Goal: Task Accomplishment & Management: Manage account settings

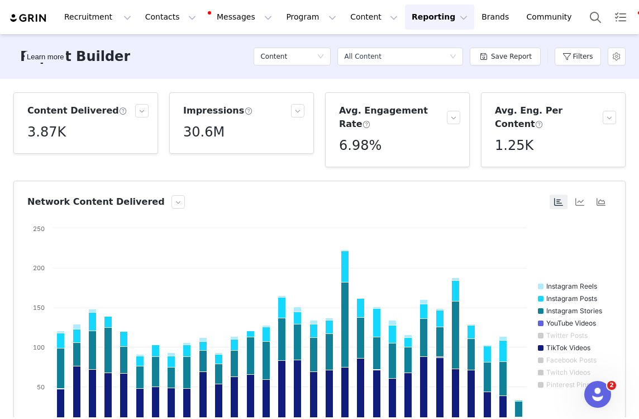
scroll to position [139, 0]
click at [583, 18] on button "Search" at bounding box center [595, 16] width 25 height 25
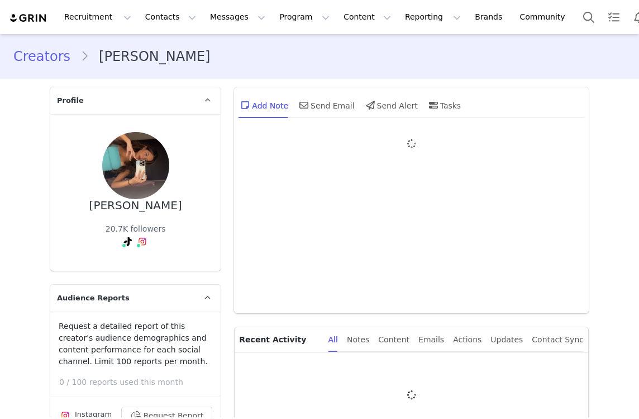
type input "+1 ([GEOGRAPHIC_DATA])"
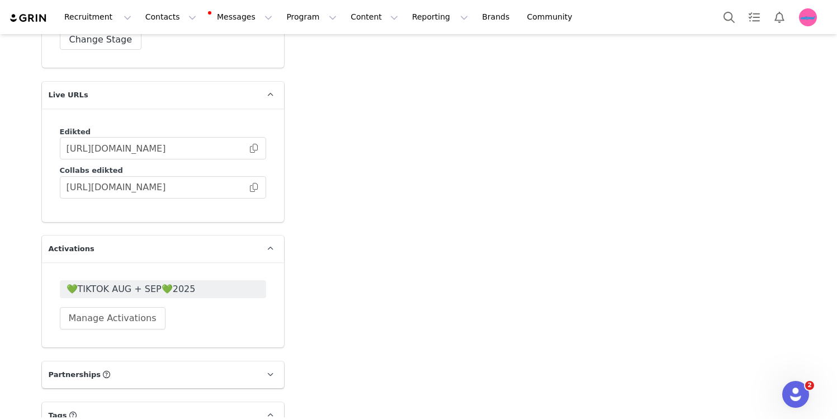
scroll to position [3153, 0]
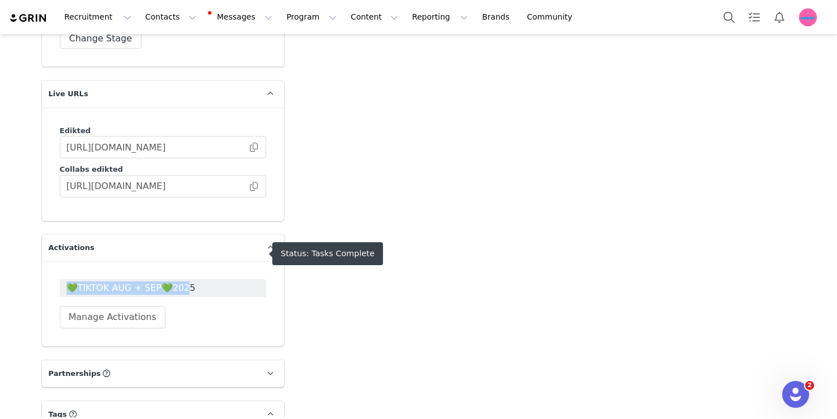
drag, startPoint x: 78, startPoint y: 232, endPoint x: 181, endPoint y: 253, distance: 104.9
click at [181, 261] on div "💚TIKTOK AUG + SEP💚2025 Manage Activations" at bounding box center [163, 303] width 242 height 85
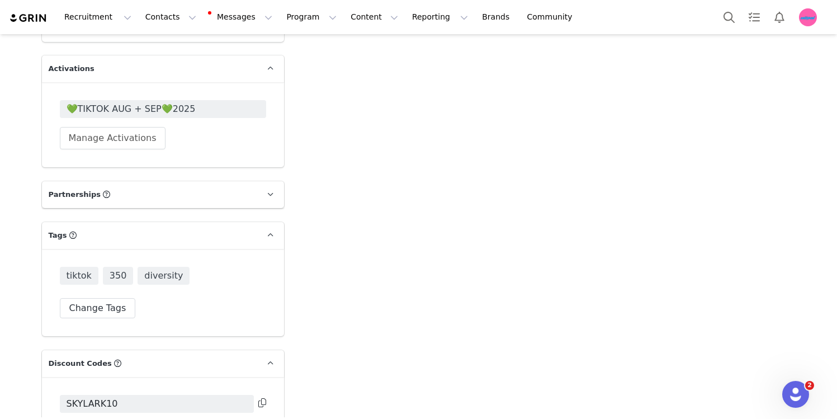
scroll to position [3333, 0]
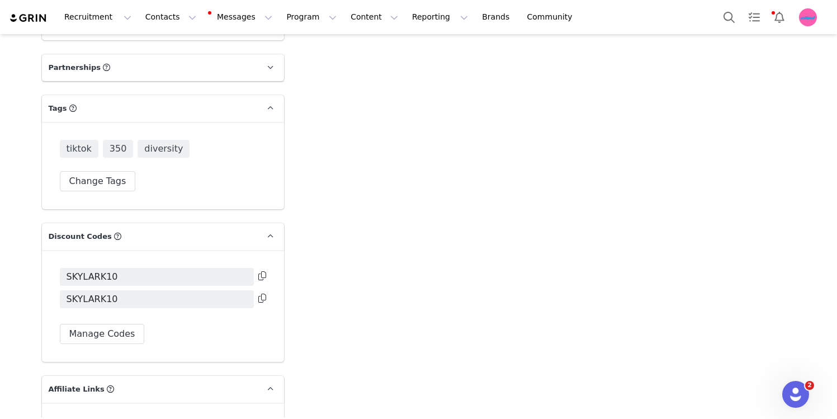
scroll to position [3514, 0]
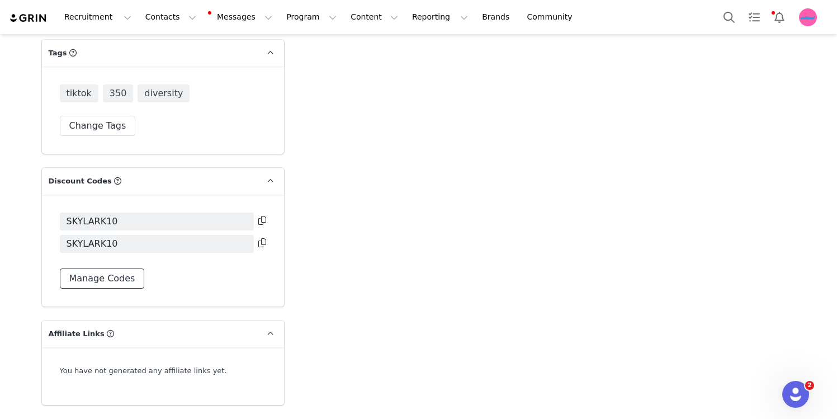
click at [101, 268] on button "Manage Codes" at bounding box center [102, 278] width 85 height 20
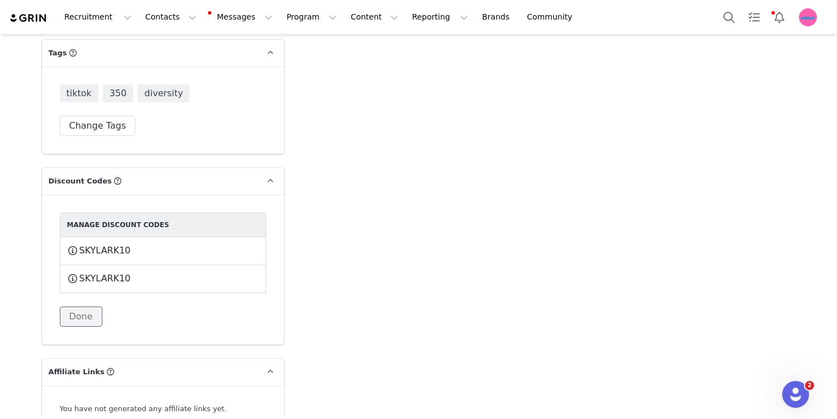
click at [97, 306] on button "Done" at bounding box center [81, 316] width 42 height 20
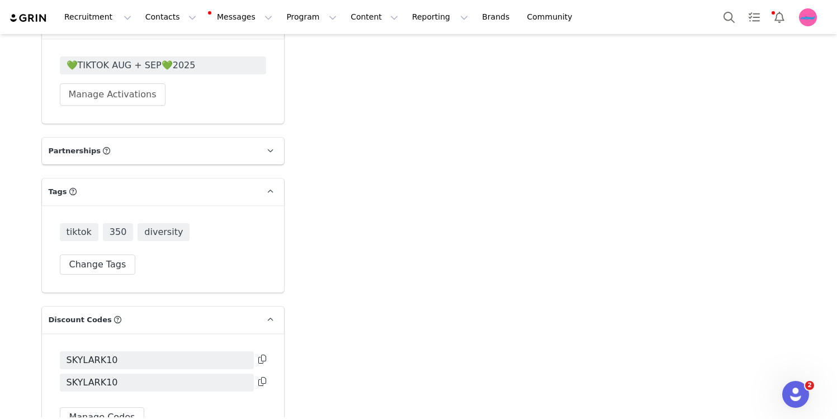
scroll to position [3404, 0]
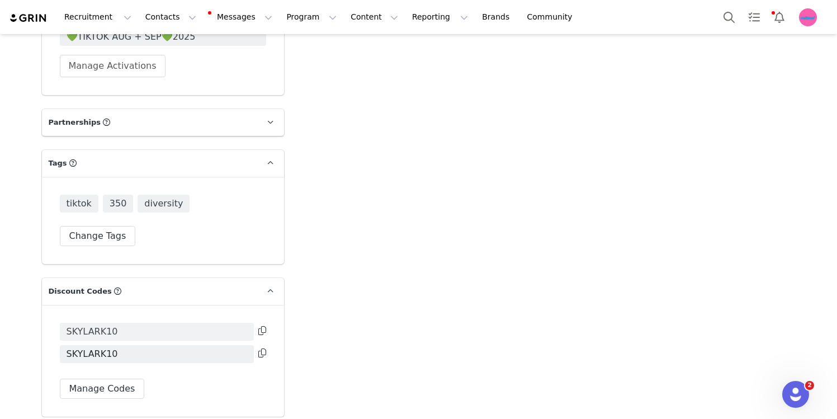
click at [144, 322] on span "SKYLARK10" at bounding box center [157, 331] width 194 height 18
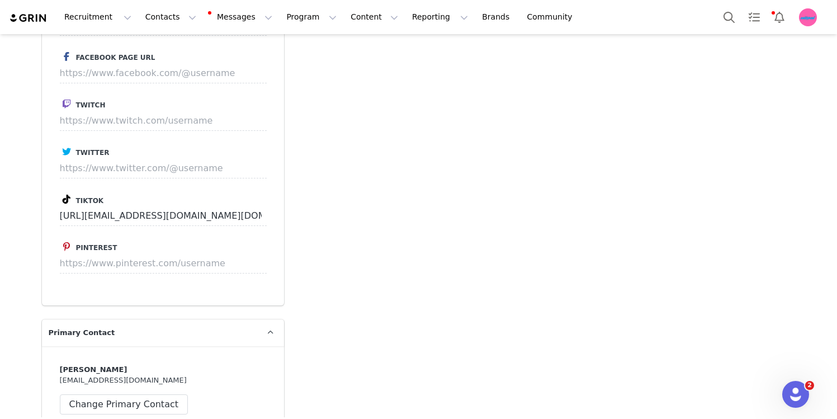
scroll to position [2435, 0]
click at [175, 205] on input "https://www.tiktok.com/@sskkyyllaarr.sky" at bounding box center [163, 215] width 207 height 20
drag, startPoint x: 175, startPoint y: 182, endPoint x: 228, endPoint y: 187, distance: 53.4
click at [228, 205] on input "https://www.tiktok.com/@sskkyyllaarr.sky" at bounding box center [163, 215] width 207 height 20
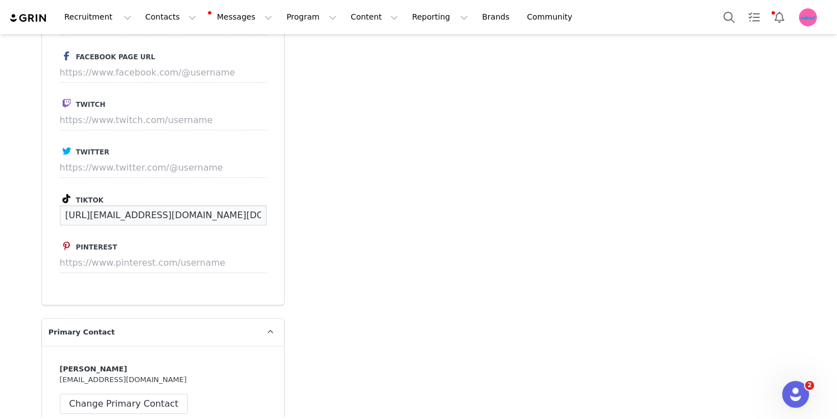
click at [182, 205] on input "https://www.tiktok.com/@sskkyyllaarr.sky" at bounding box center [163, 215] width 207 height 20
drag, startPoint x: 182, startPoint y: 181, endPoint x: 225, endPoint y: 181, distance: 43.0
click at [225, 205] on input "https://www.tiktok.com/@sskkyyllaarr.sky" at bounding box center [163, 215] width 207 height 20
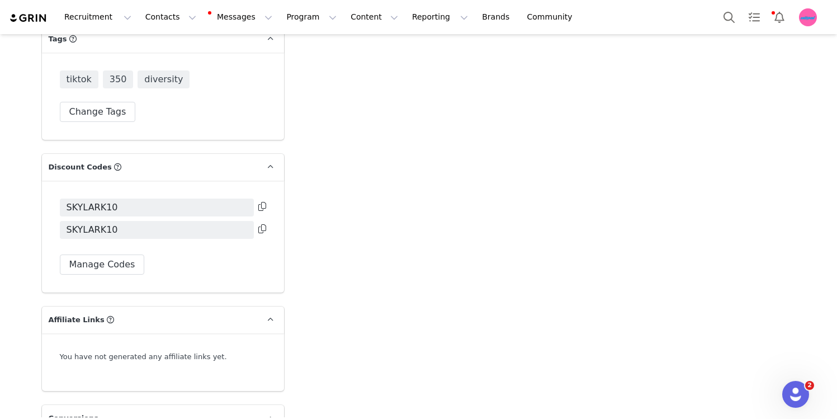
scroll to position [3521, 0]
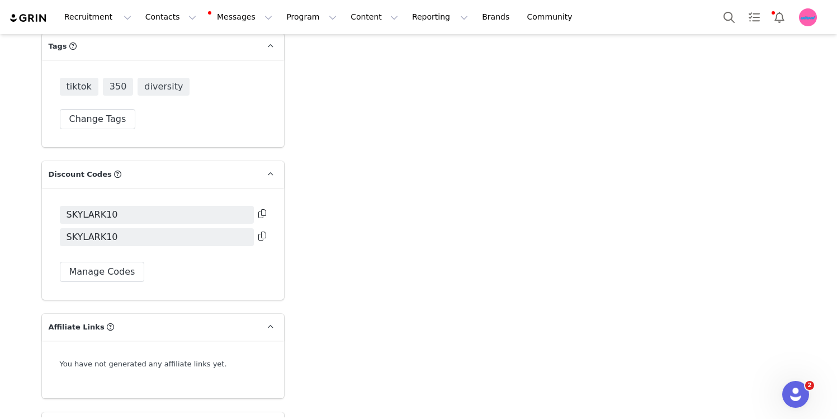
click at [262, 231] on icon at bounding box center [262, 235] width 8 height 9
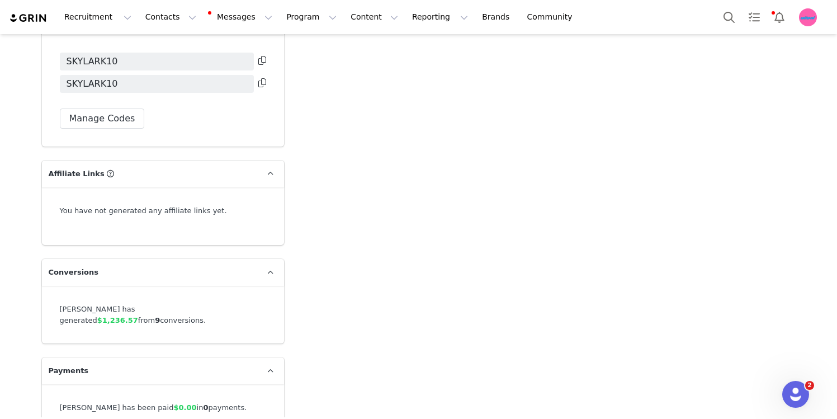
drag, startPoint x: 207, startPoint y: 278, endPoint x: 256, endPoint y: 277, distance: 49.2
click at [256, 303] on div "Skylar Kuo has generated $1,236.57 from 9 conversions." at bounding box center [163, 314] width 206 height 22
click at [279, 15] on button "Program Program" at bounding box center [311, 16] width 64 height 25
click at [289, 53] on p "Activations" at bounding box center [292, 50] width 43 height 12
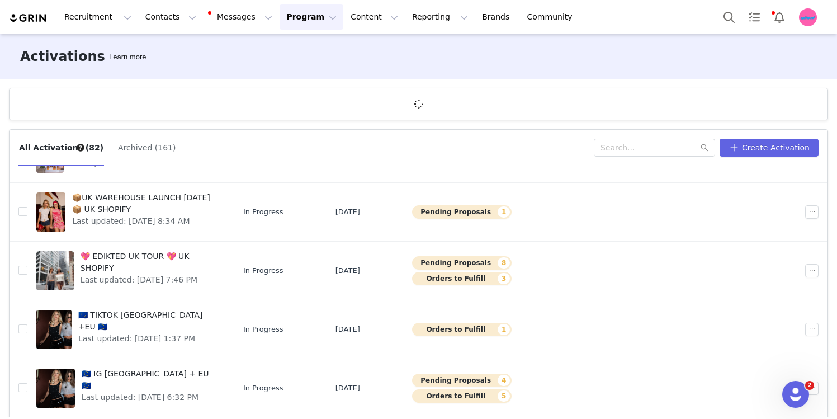
scroll to position [41, 0]
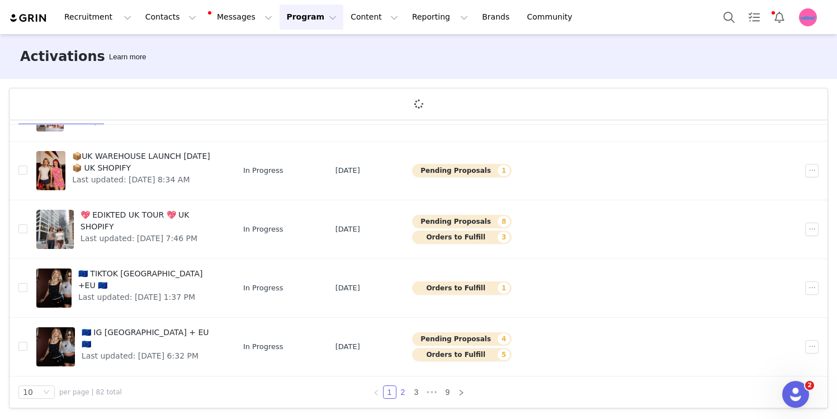
click at [400, 392] on link "2" at bounding box center [403, 392] width 12 height 12
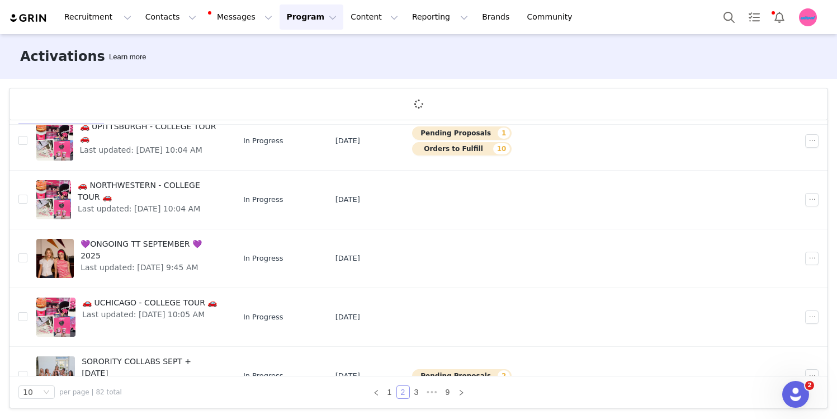
scroll to position [363, 0]
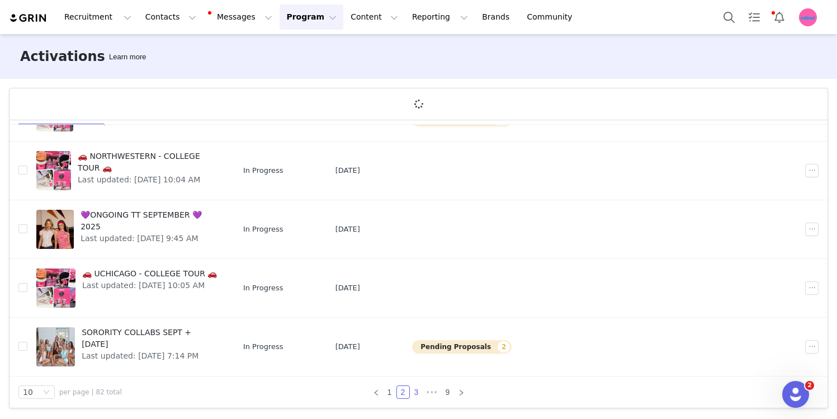
click at [419, 392] on link "3" at bounding box center [416, 392] width 12 height 12
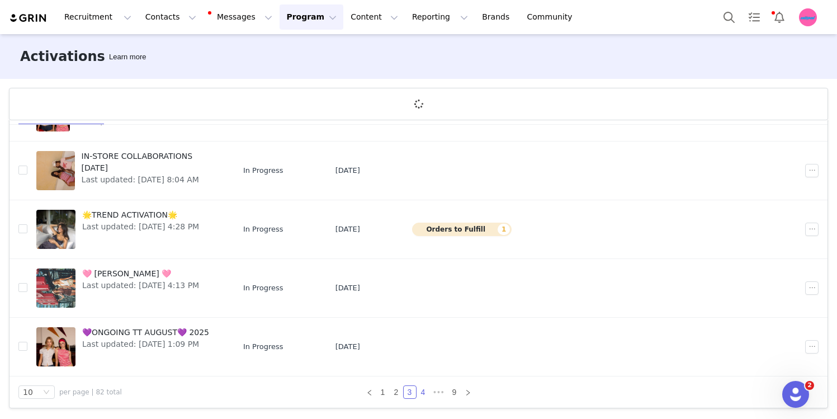
click at [421, 390] on link "4" at bounding box center [423, 392] width 12 height 12
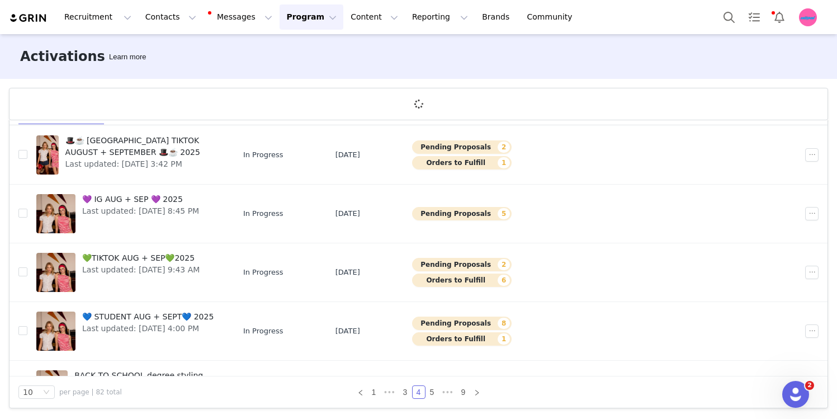
scroll to position [88, 0]
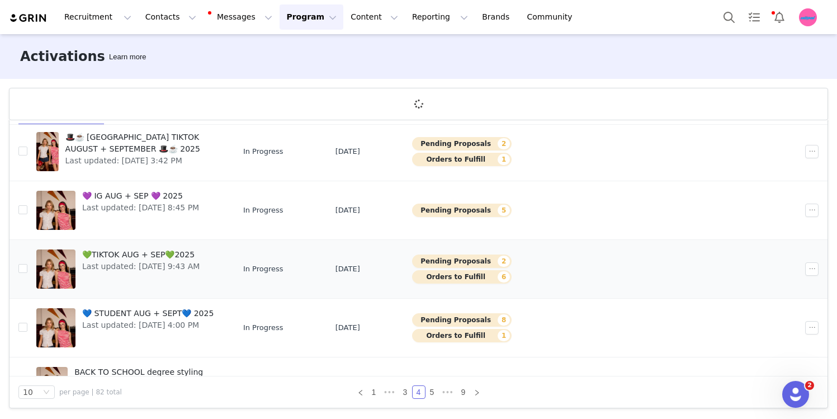
click at [175, 265] on span "Last updated: Sep 28, 2025 9:43 AM" at bounding box center [140, 266] width 117 height 12
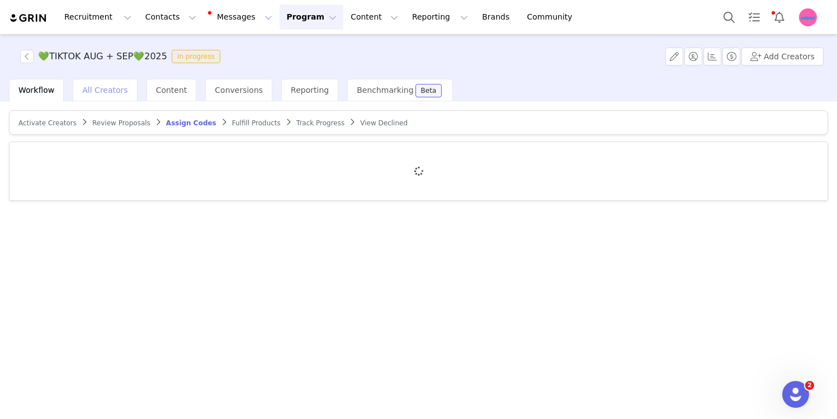
click at [124, 96] on div "All Creators" at bounding box center [105, 90] width 64 height 22
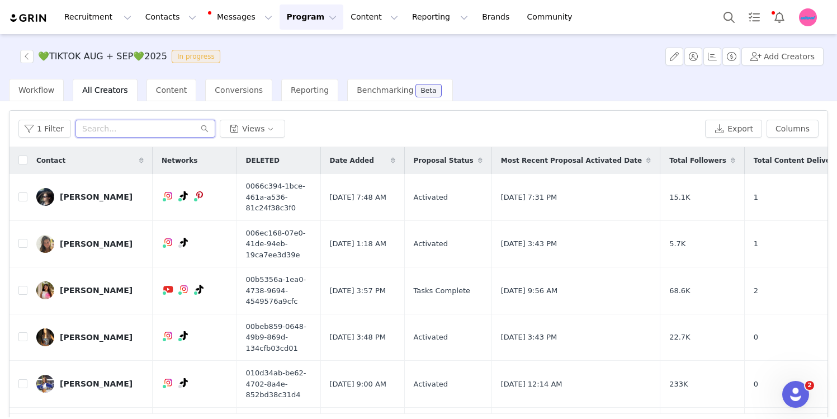
click at [140, 125] on input "text" at bounding box center [145, 129] width 140 height 18
paste input "[PERSON_NAME]"
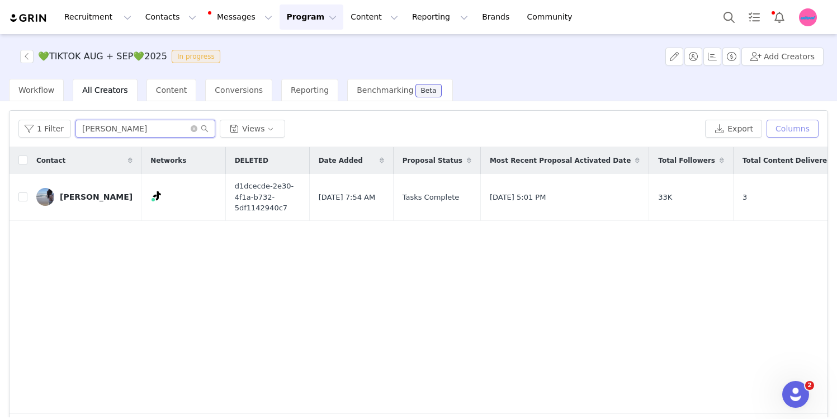
type input "[PERSON_NAME]"
click at [639, 133] on button "Columns" at bounding box center [792, 129] width 52 height 18
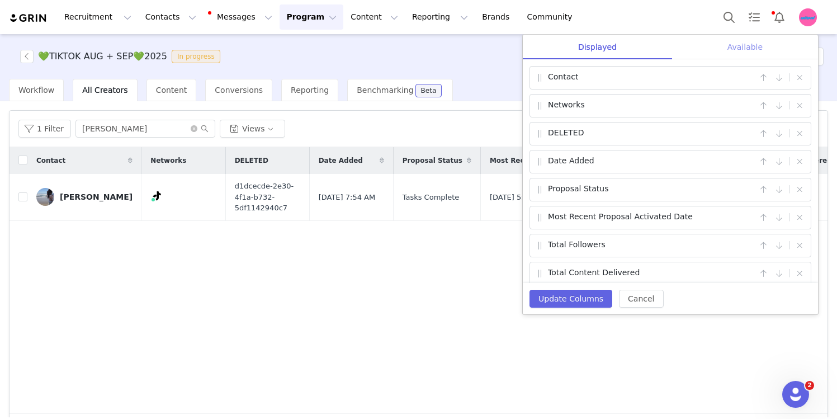
click at [639, 51] on div "Available" at bounding box center [745, 47] width 146 height 25
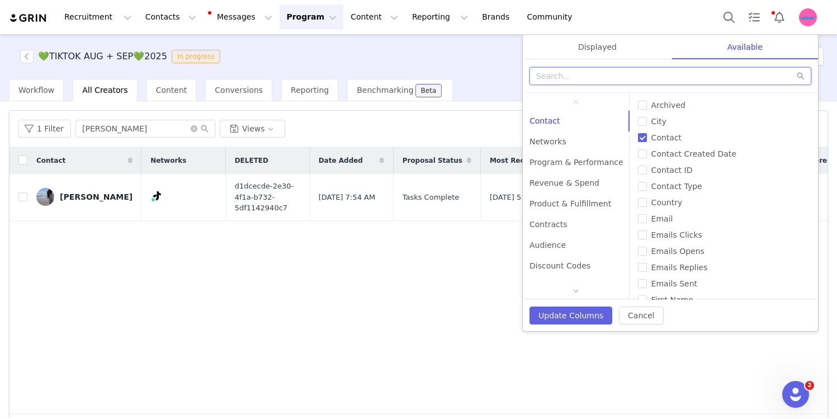
click at [639, 78] on input "text" at bounding box center [670, 76] width 282 height 18
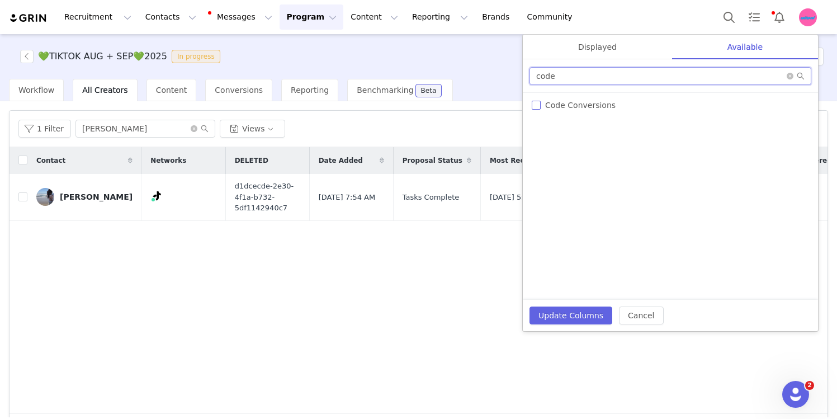
type input "code"
click at [558, 109] on span "Code Conversions" at bounding box center [579, 105] width 79 height 9
click at [540, 109] on input "Code Conversions" at bounding box center [535, 105] width 9 height 9
checkbox input "true"
click at [566, 315] on button "Update Columns" at bounding box center [570, 315] width 83 height 18
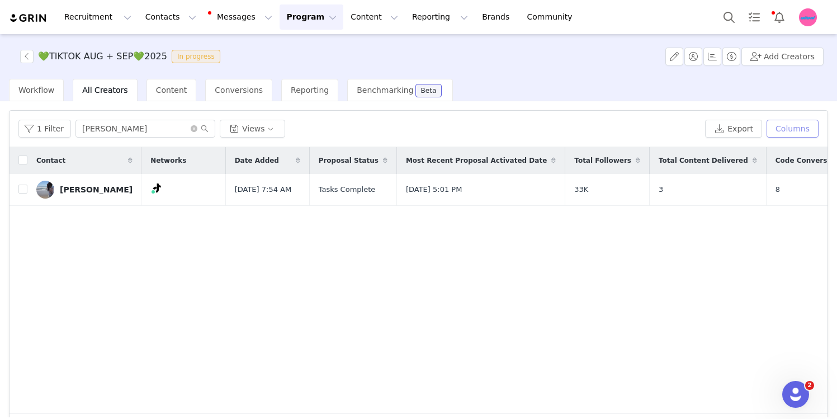
click at [639, 136] on button "Columns" at bounding box center [792, 129] width 52 height 18
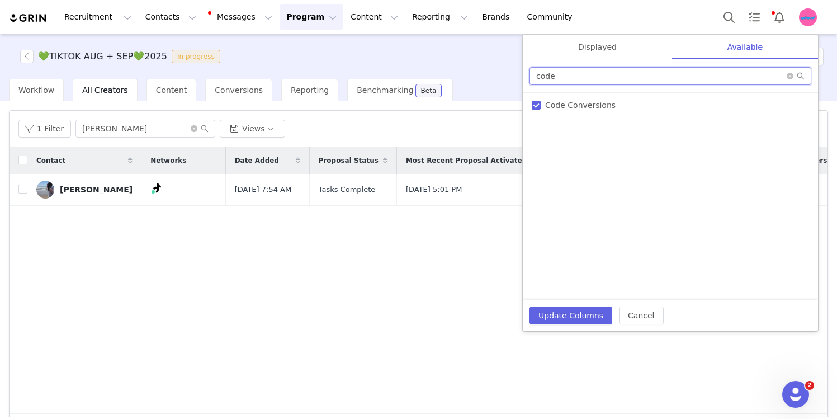
click at [639, 82] on input "code" at bounding box center [670, 76] width 282 height 18
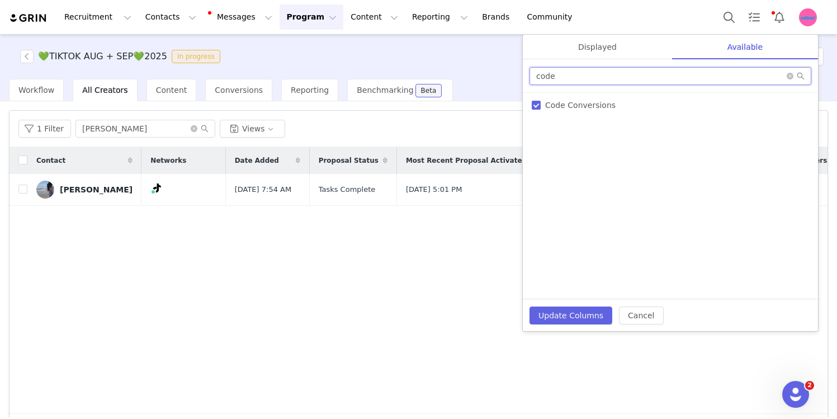
click at [639, 82] on input "code" at bounding box center [670, 76] width 282 height 18
type input "code"
click at [563, 123] on span "Codes" at bounding box center [556, 121] width 33 height 9
click at [540, 123] on input "Codes" at bounding box center [535, 121] width 9 height 9
checkbox input "true"
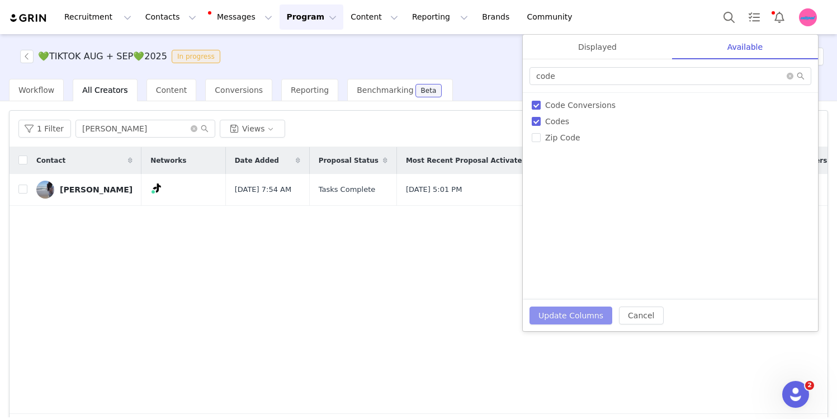
click at [572, 315] on button "Update Columns" at bounding box center [570, 315] width 83 height 18
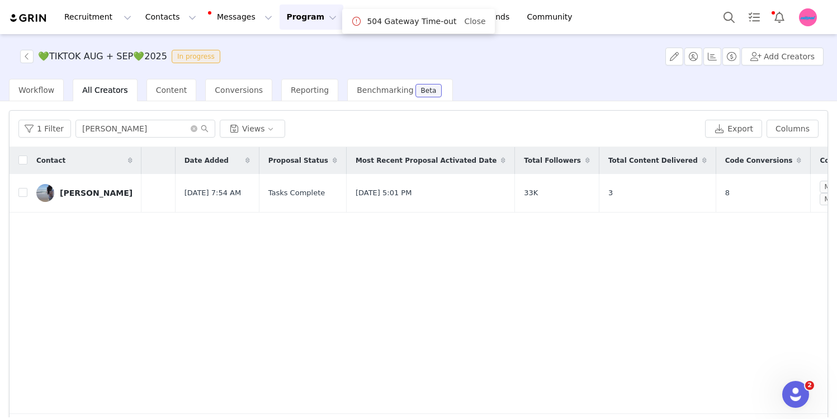
scroll to position [10, 0]
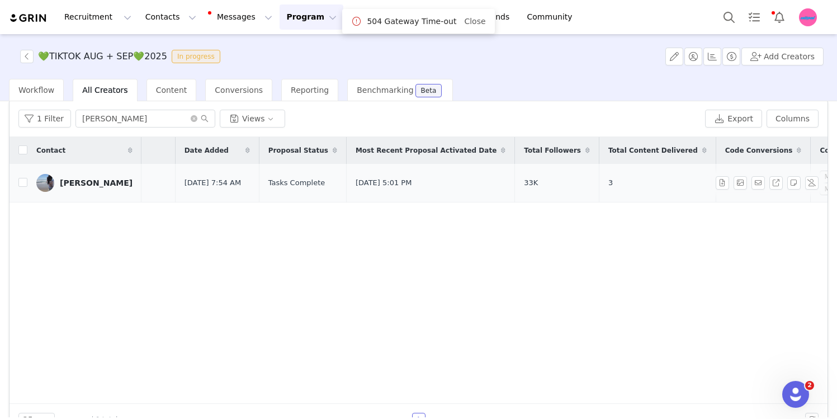
click at [67, 182] on div "￶￶￶￶￶[PERSON_NAME]" at bounding box center [96, 182] width 73 height 9
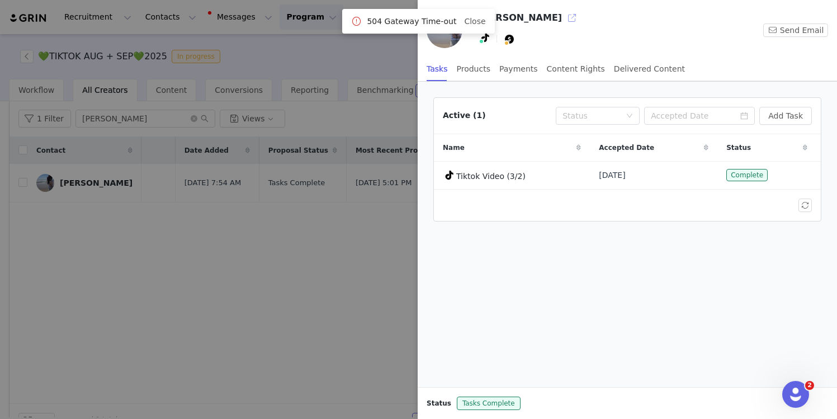
click at [563, 17] on button "button" at bounding box center [572, 18] width 18 height 18
click at [377, 220] on div at bounding box center [418, 209] width 837 height 419
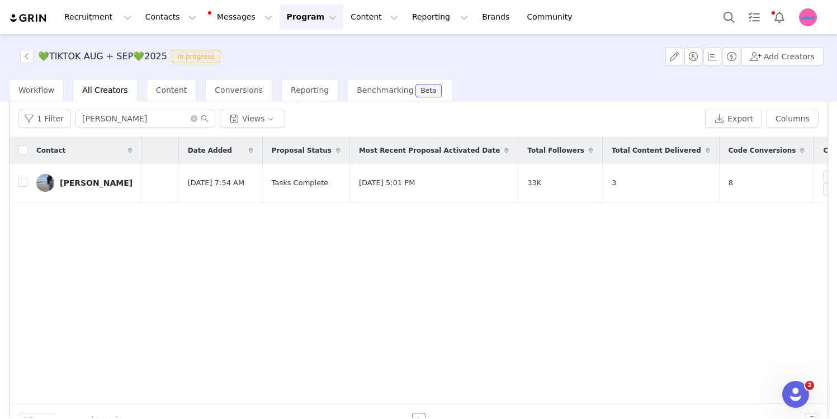
scroll to position [0, 50]
click at [51, 118] on button "1 Filter" at bounding box center [44, 119] width 53 height 18
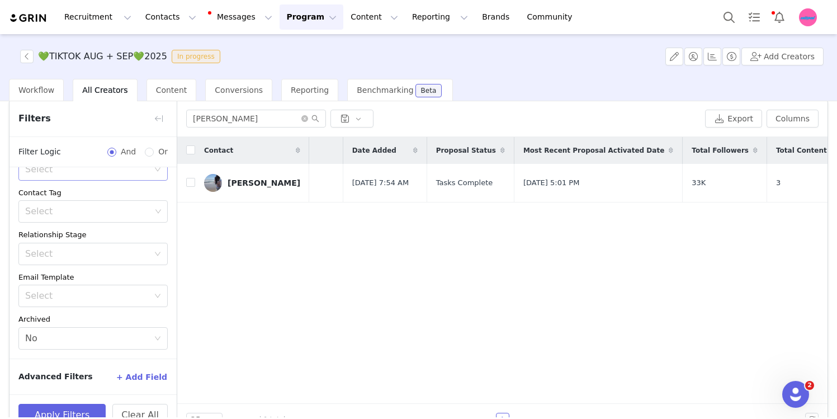
scroll to position [37, 0]
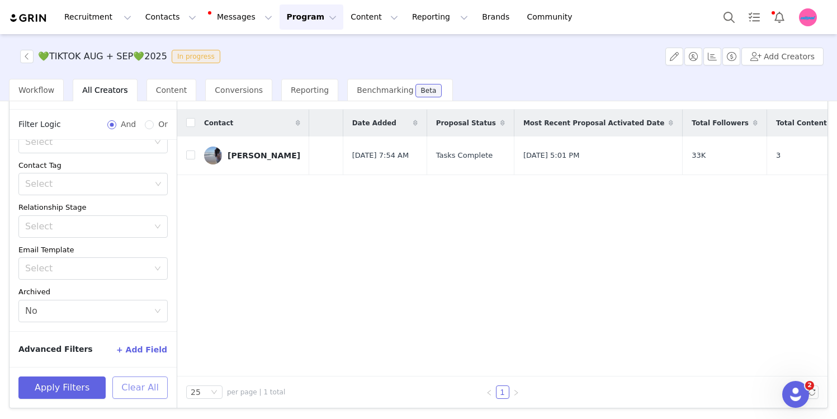
click at [145, 391] on button "Clear All" at bounding box center [139, 387] width 55 height 22
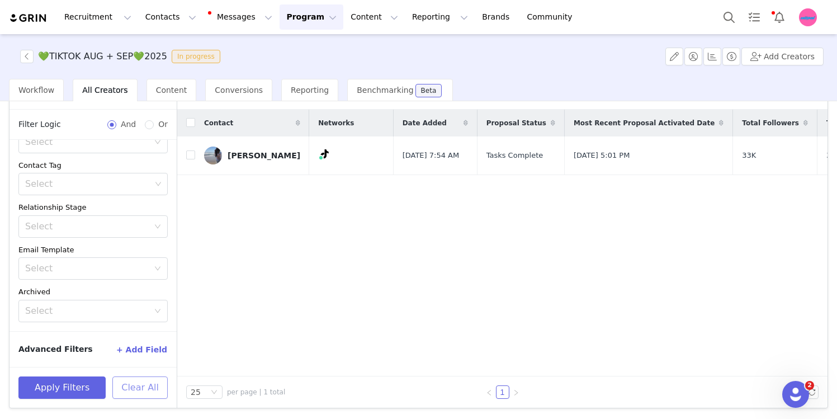
scroll to position [0, 218]
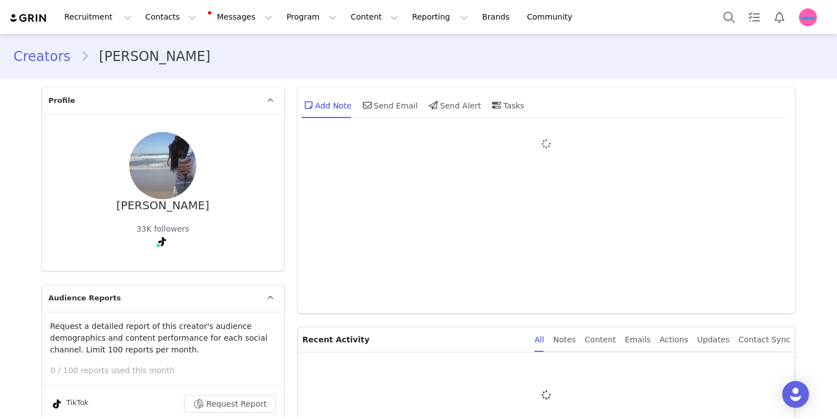
type input "+1 ([GEOGRAPHIC_DATA])"
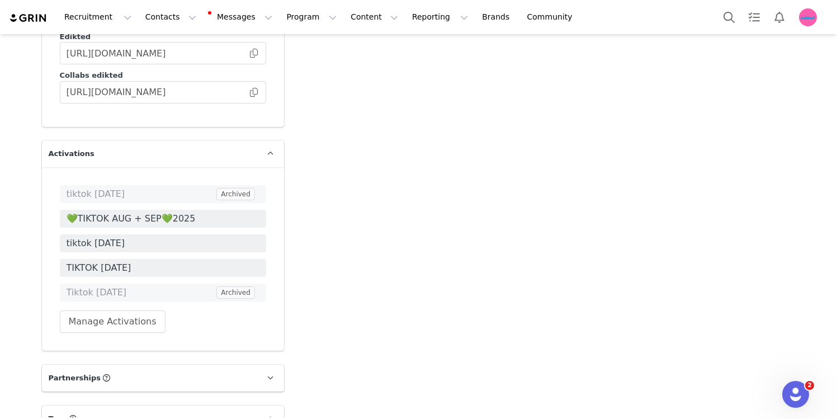
scroll to position [3241, 0]
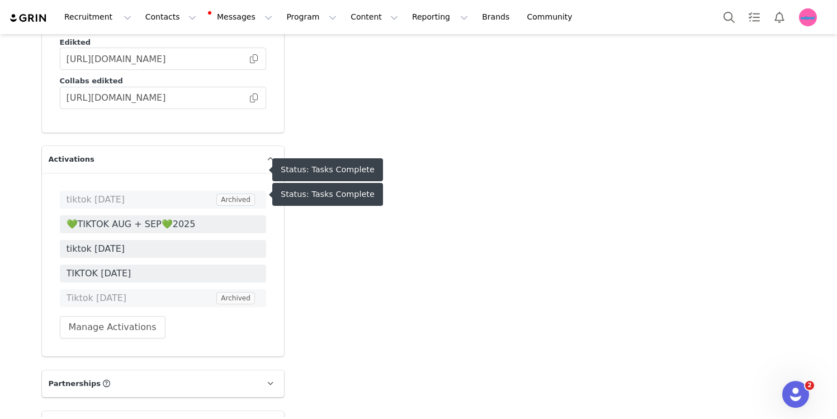
click at [134, 242] on span "tiktok [DATE]" at bounding box center [163, 248] width 193 height 13
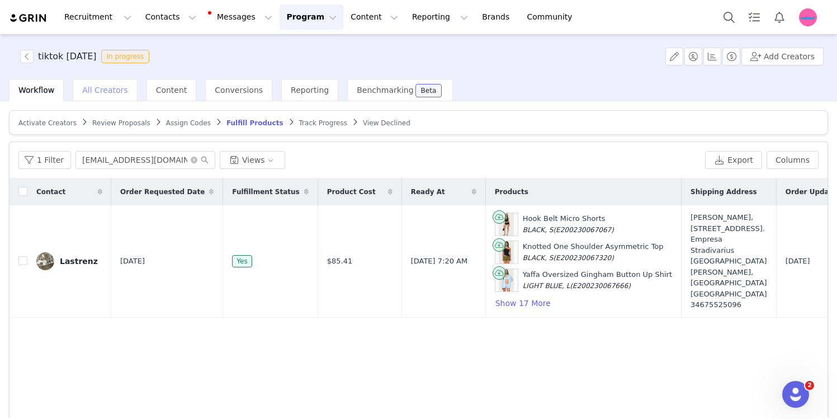
click at [105, 86] on span "All Creators" at bounding box center [104, 90] width 45 height 9
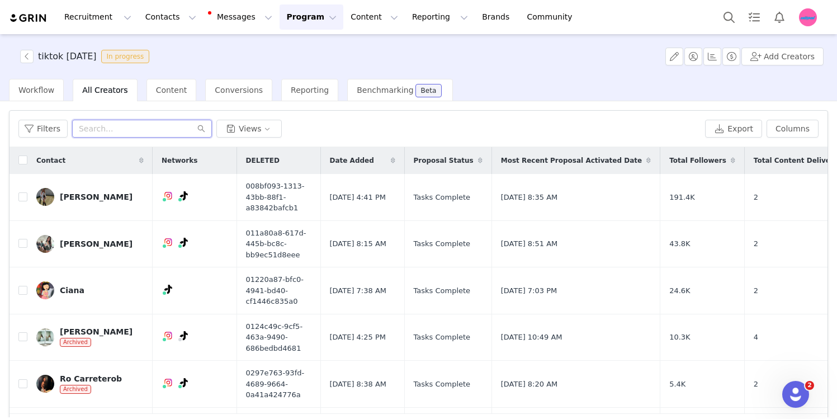
click at [125, 122] on input "text" at bounding box center [142, 129] width 140 height 18
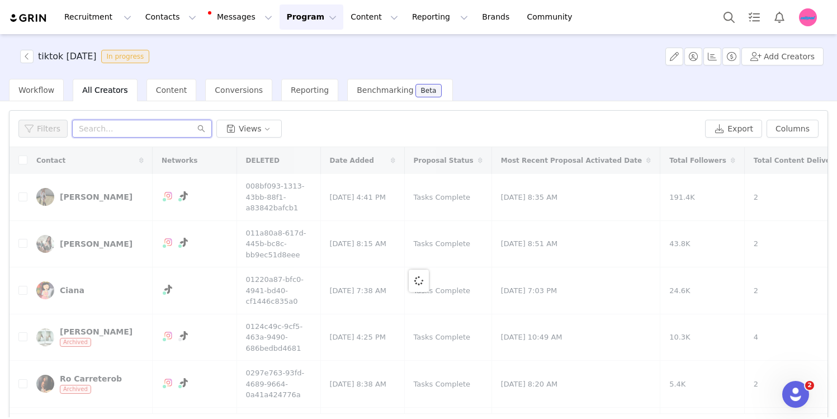
paste input "[PERSON_NAME]"
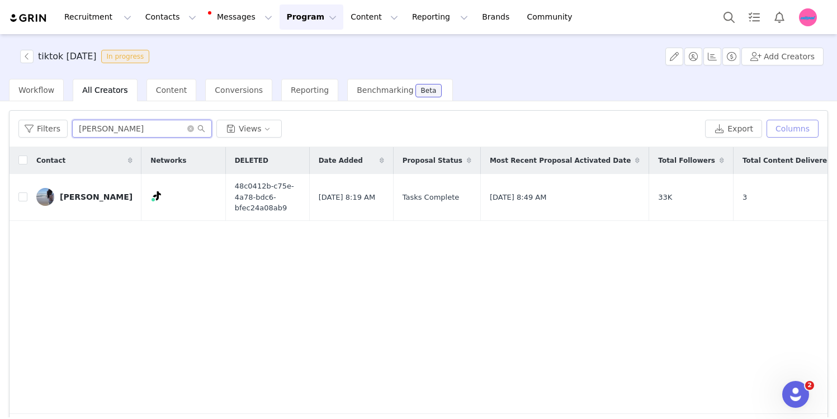
type input "[PERSON_NAME]"
click at [794, 134] on button "Columns" at bounding box center [792, 129] width 52 height 18
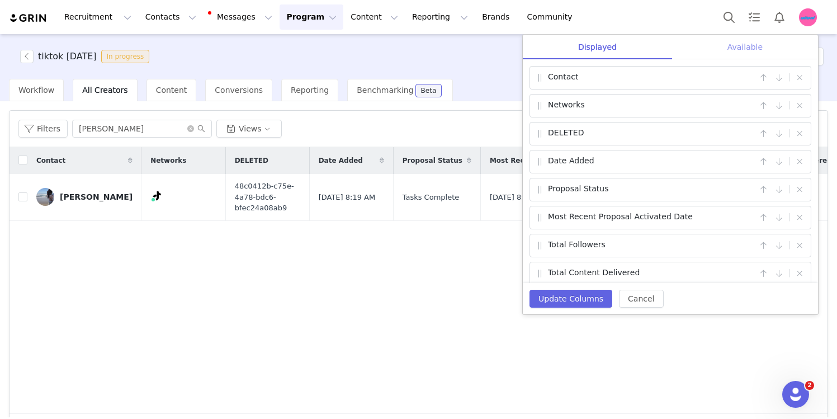
click at [740, 47] on div "Available" at bounding box center [745, 47] width 146 height 25
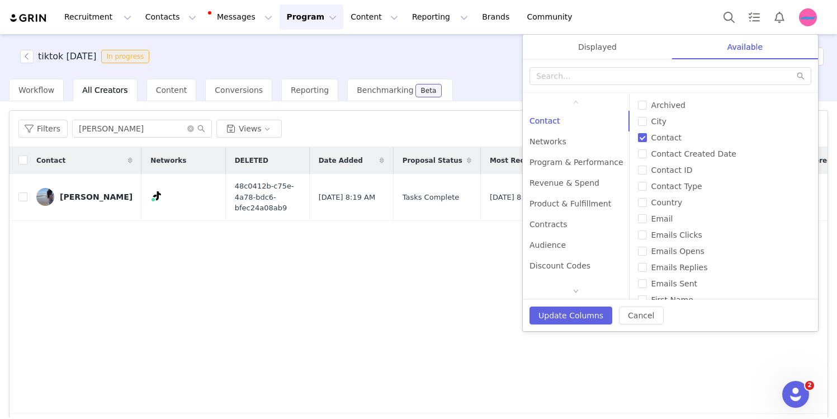
click at [626, 85] on div at bounding box center [670, 76] width 295 height 34
click at [626, 84] on input "text" at bounding box center [670, 76] width 282 height 18
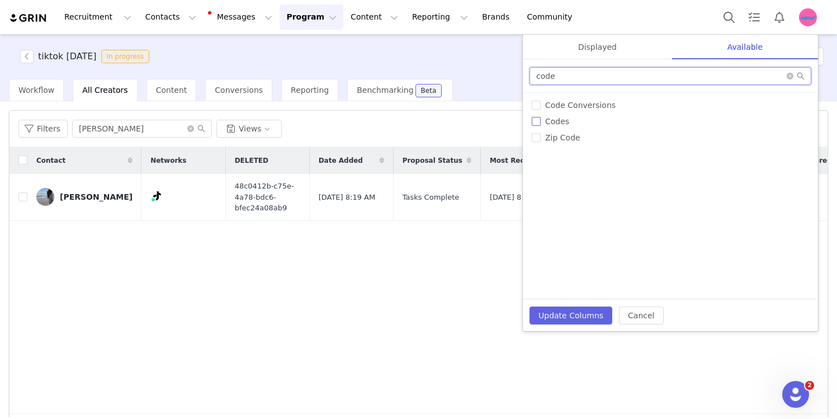
type input "code"
click at [544, 118] on span "Codes" at bounding box center [556, 121] width 33 height 9
click at [540, 118] on input "Codes" at bounding box center [535, 121] width 9 height 9
checkbox input "true"
click at [588, 312] on button "Update Columns" at bounding box center [570, 315] width 83 height 18
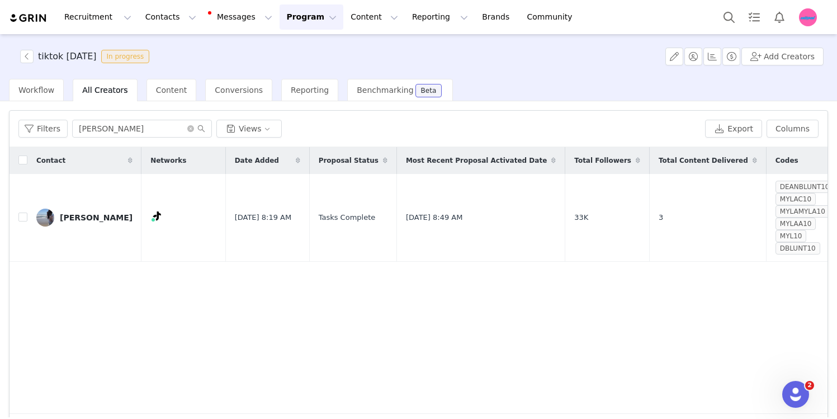
click at [611, 264] on div "Contact Networks Date Added Proposal Status Most Recent Proposal Activated Date…" at bounding box center [419, 280] width 818 height 267
click at [39, 128] on button "Filters" at bounding box center [42, 129] width 49 height 18
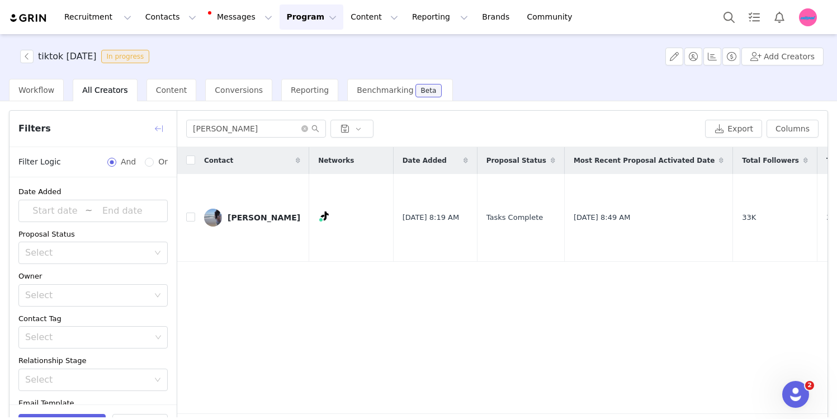
click at [155, 129] on button "button" at bounding box center [159, 129] width 18 height 18
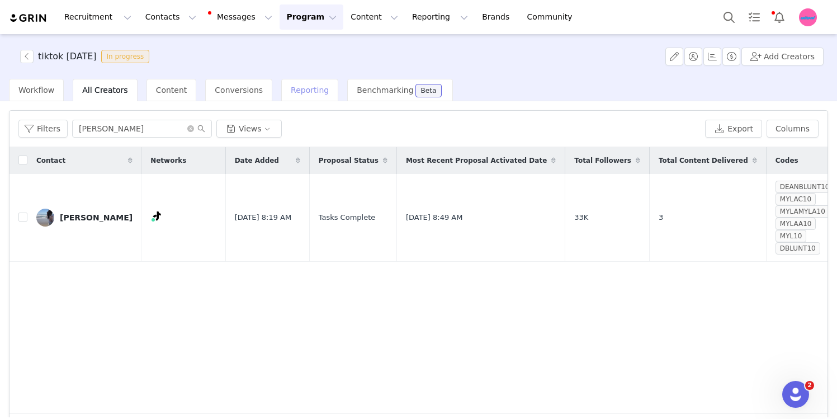
click at [291, 93] on span "Reporting" at bounding box center [310, 90] width 38 height 9
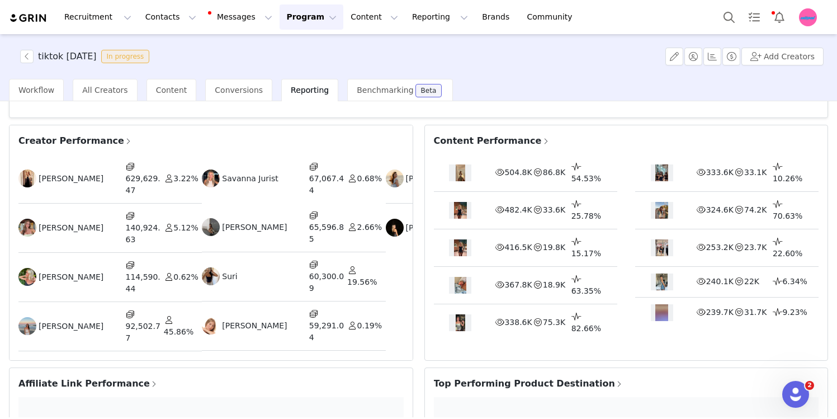
scroll to position [231, 0]
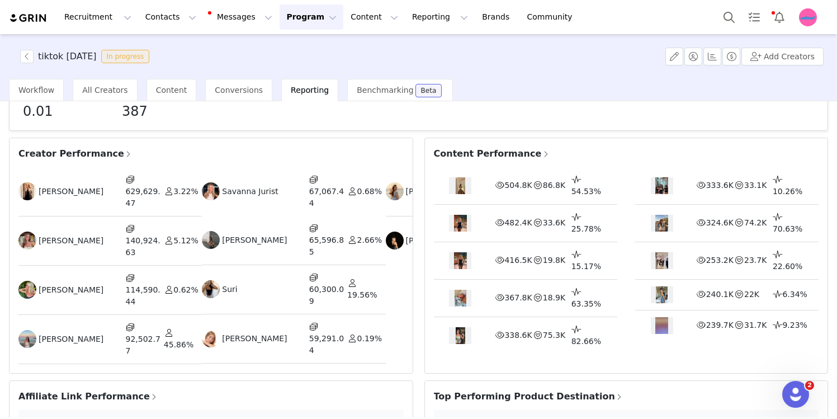
click at [91, 147] on span "Creator Performance" at bounding box center [75, 153] width 114 height 13
